Goal: Find specific page/section: Find specific page/section

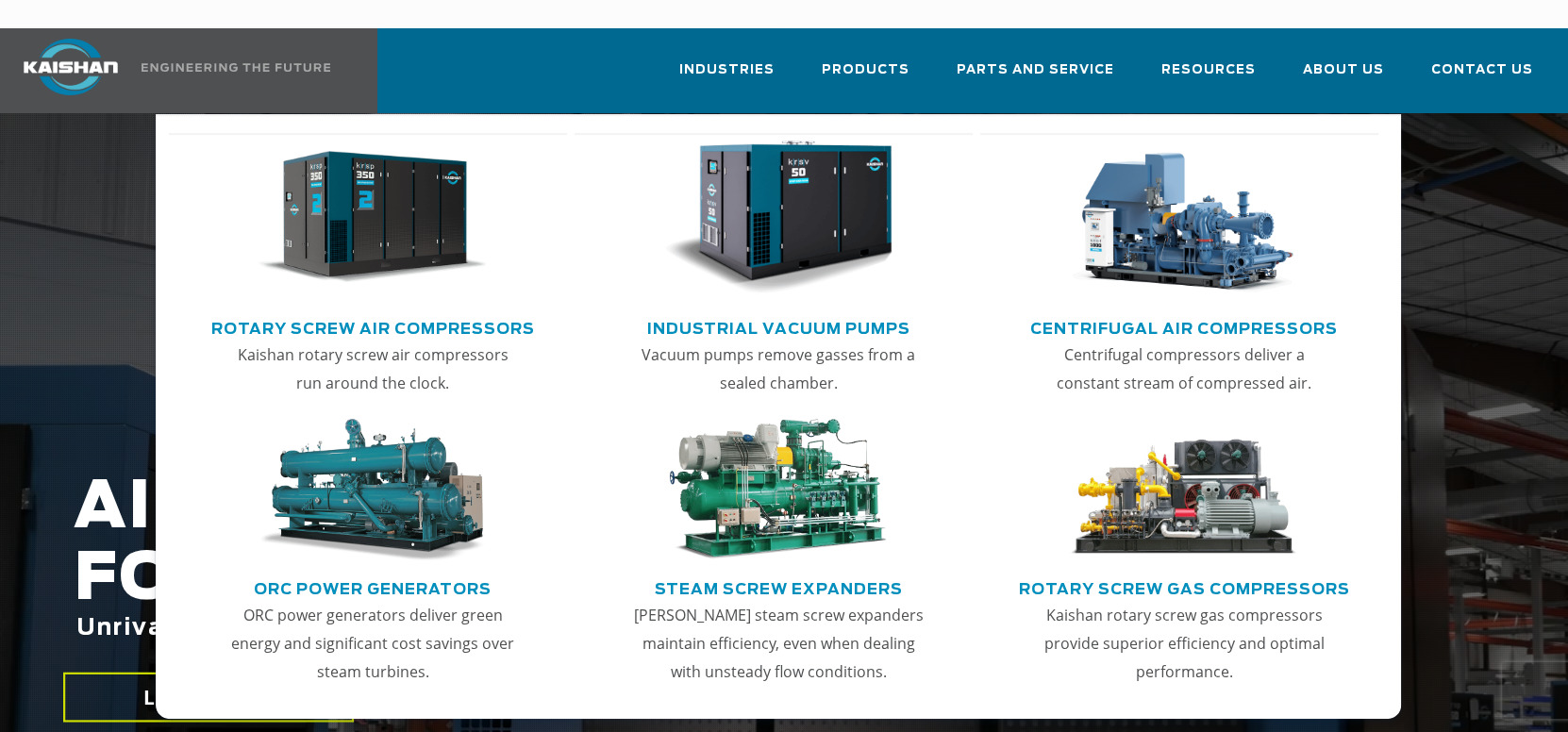
click at [449, 172] on img "Main menu" at bounding box center [372, 218] width 229 height 155
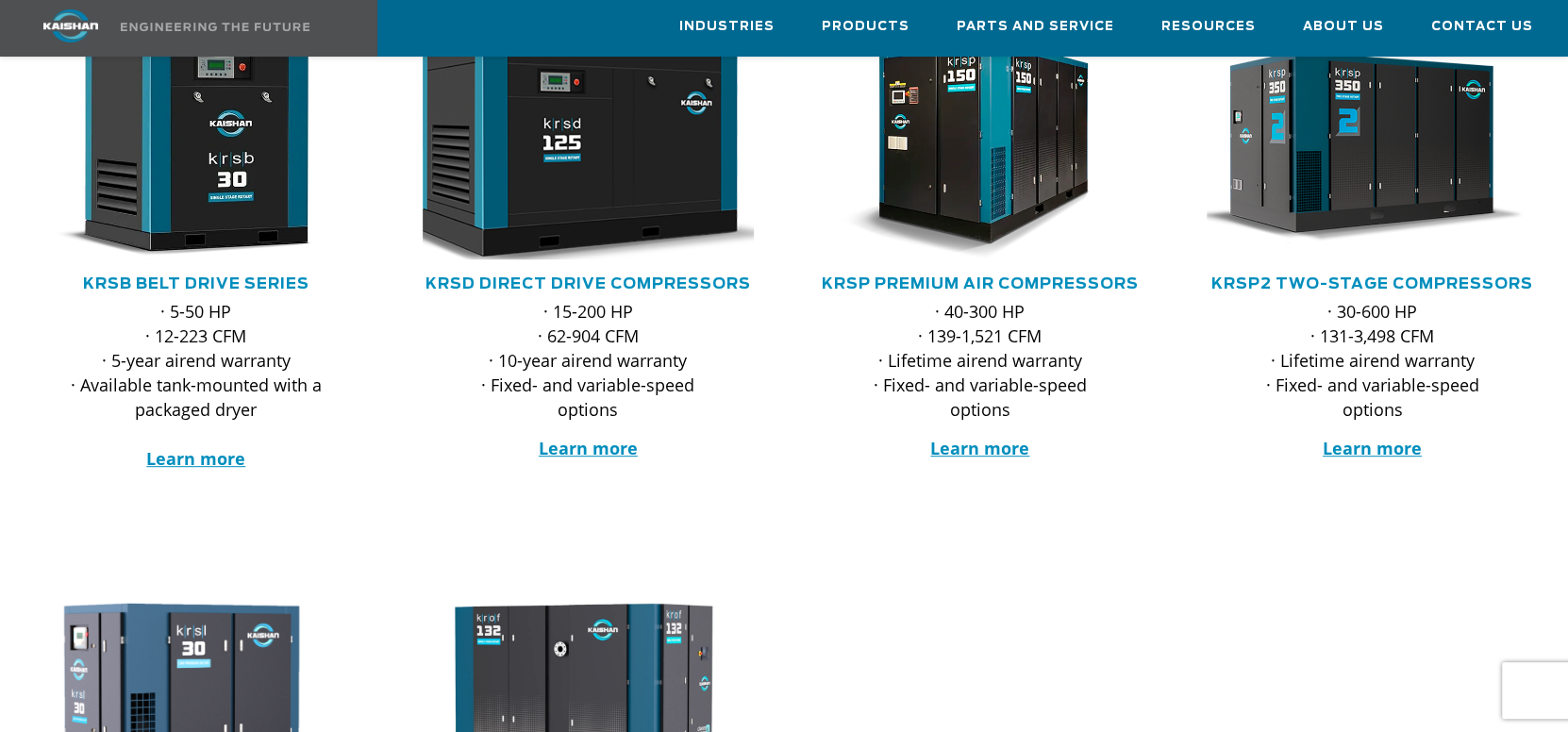
scroll to position [471, 0]
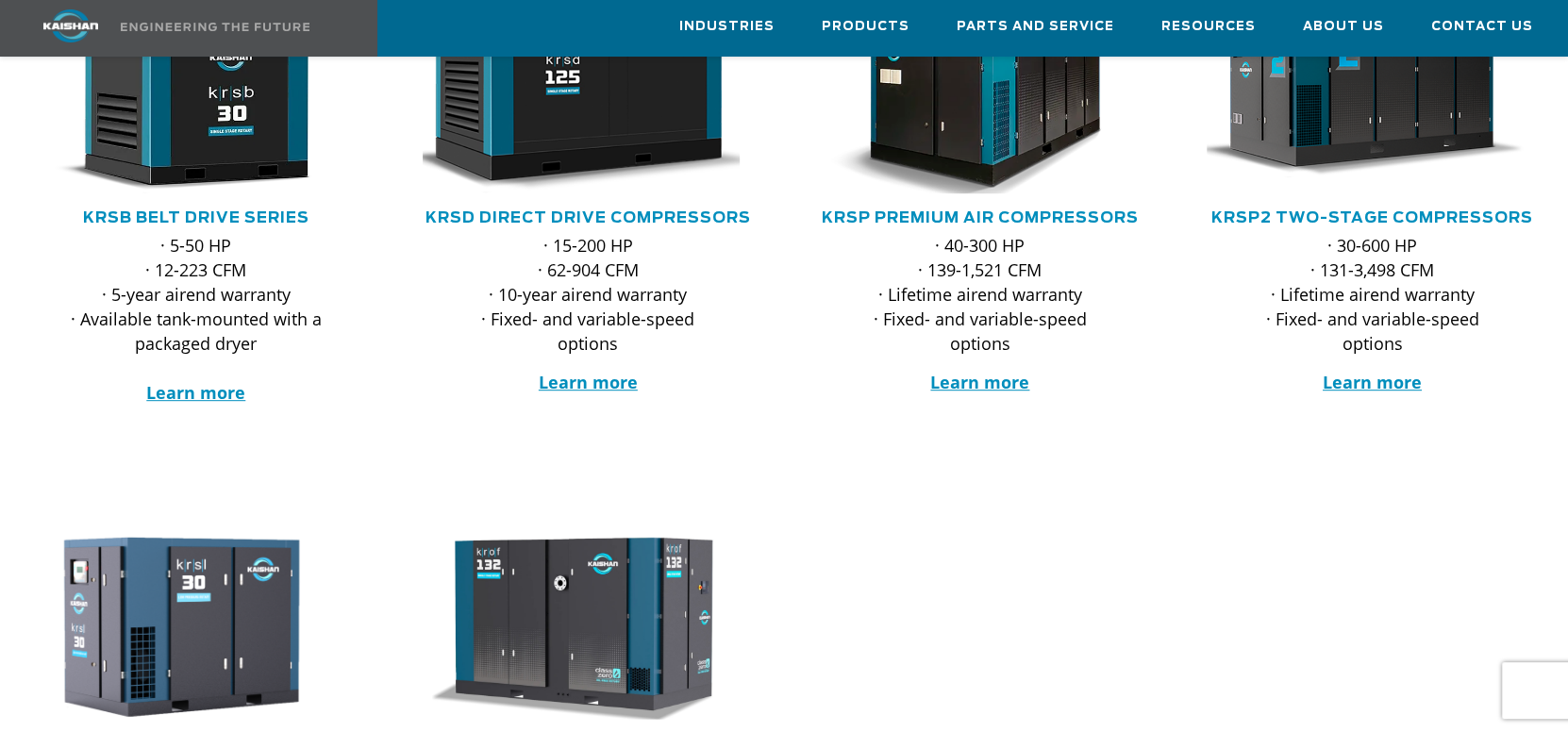
click at [998, 104] on img at bounding box center [966, 82] width 365 height 247
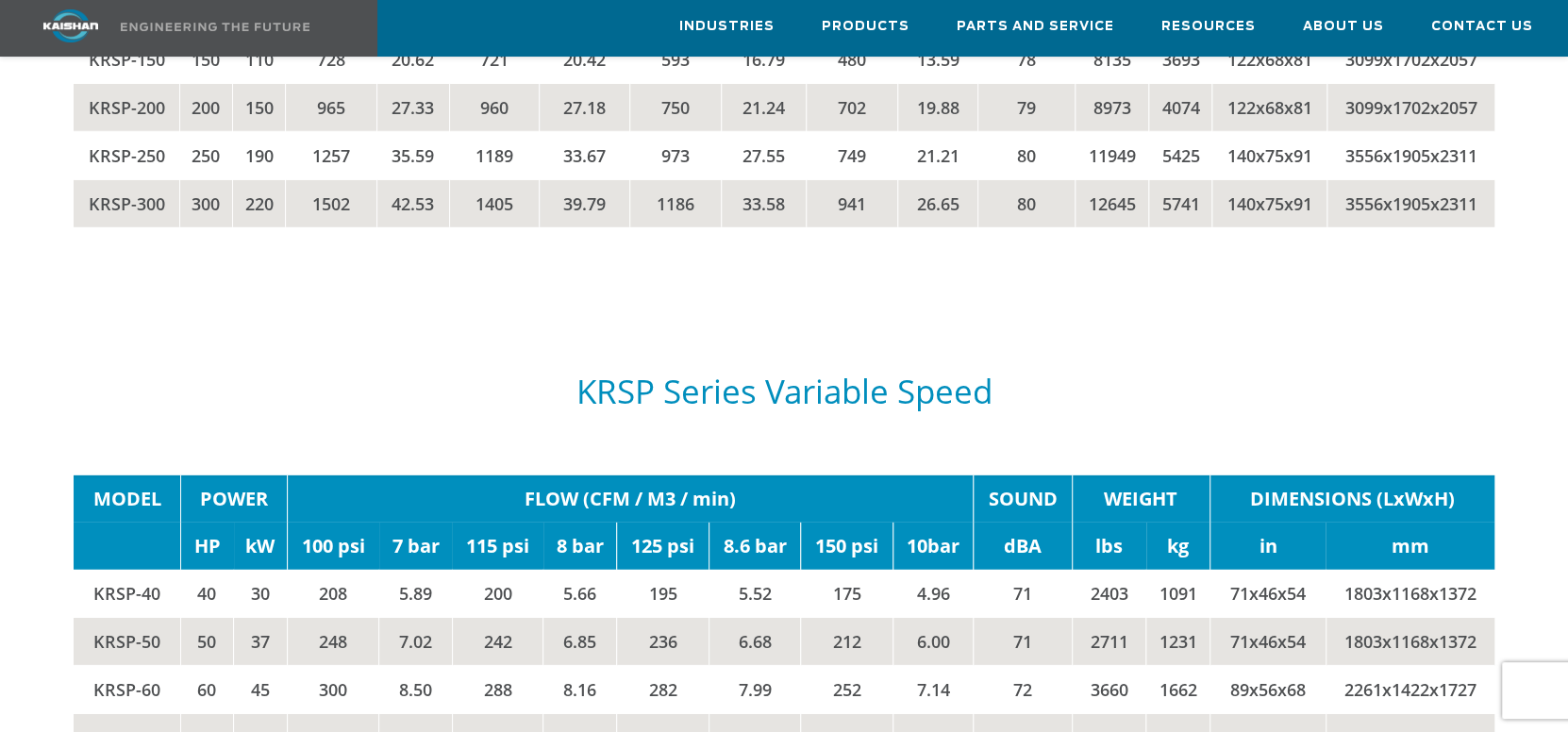
scroll to position [3583, 0]
